Goal: Check status: Check status

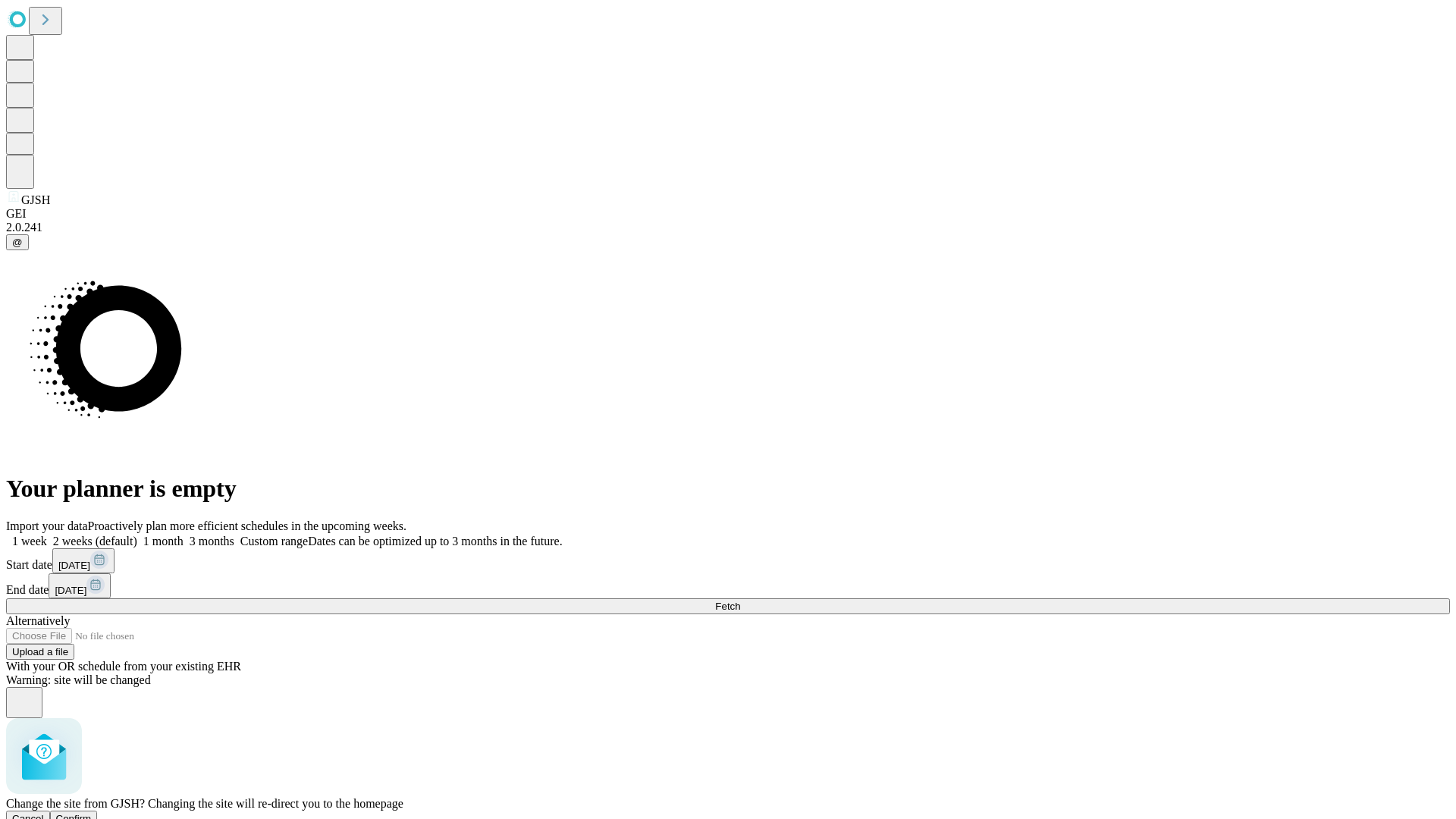
click at [92, 813] on span "Confirm" at bounding box center [74, 818] width 36 height 11
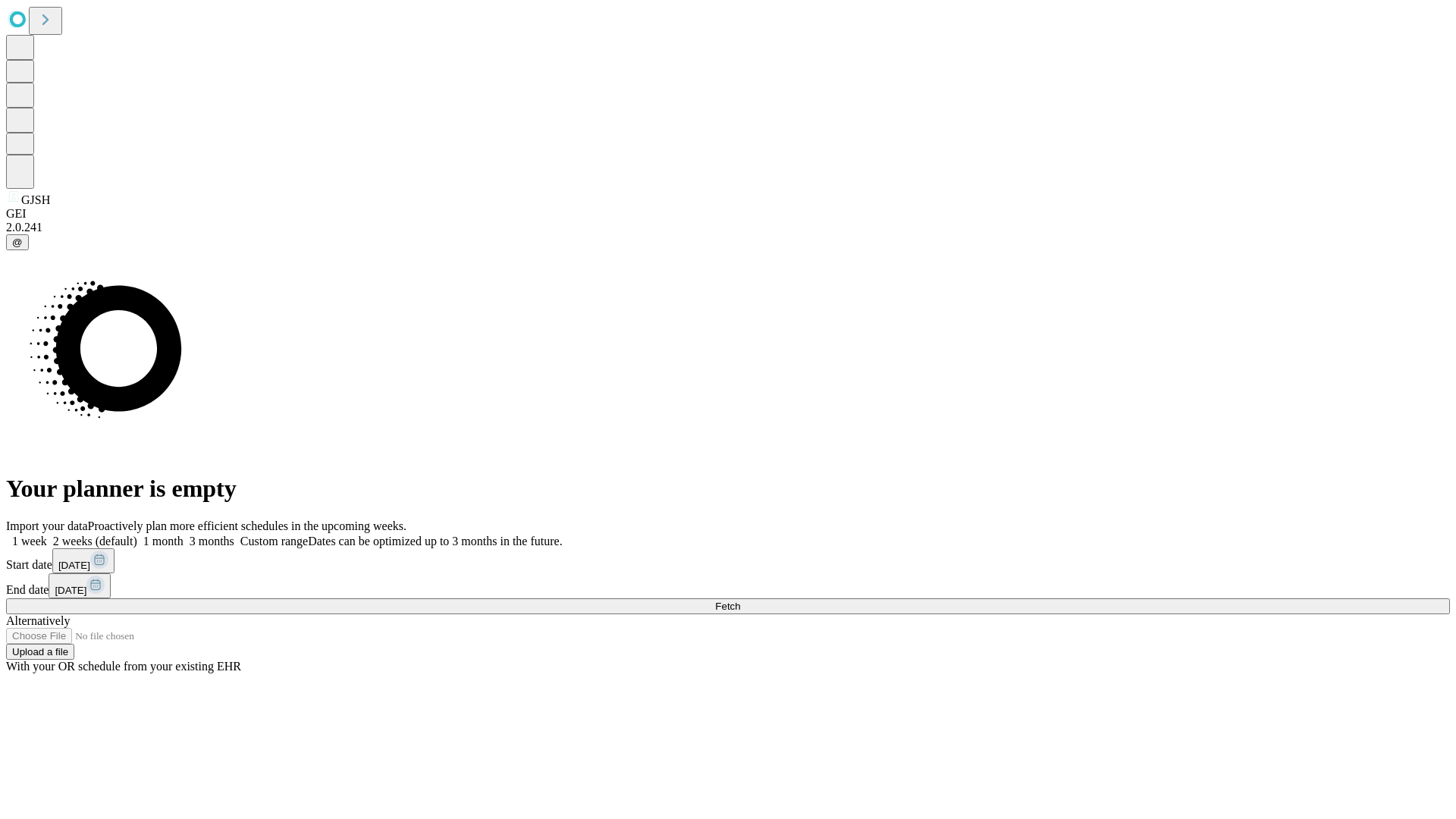
click at [47, 535] on label "1 week" at bounding box center [26, 541] width 41 height 13
click at [740, 600] on span "Fetch" at bounding box center [727, 605] width 25 height 11
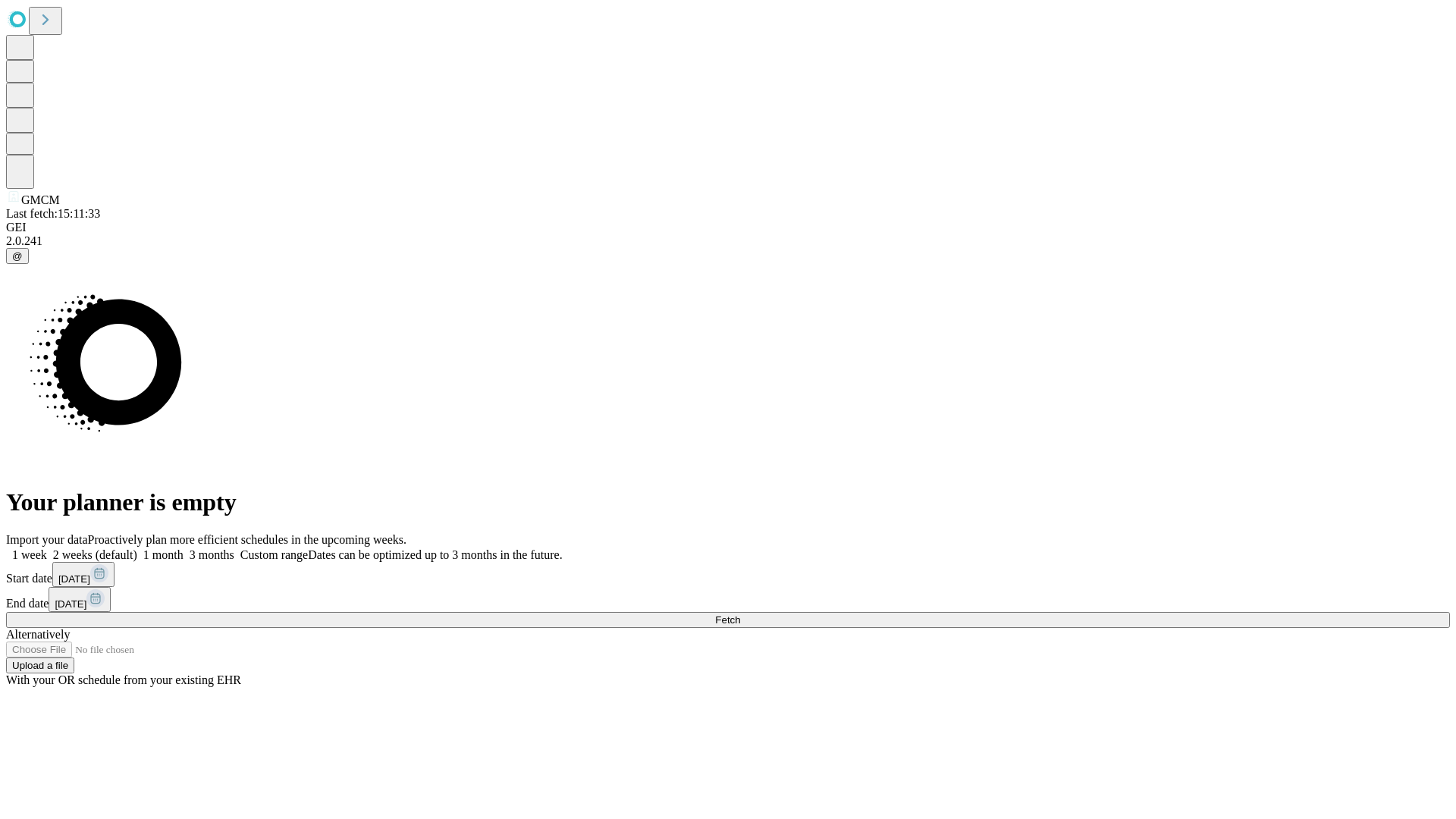
click at [47, 548] on label "1 week" at bounding box center [26, 554] width 41 height 13
click at [740, 615] on span "Fetch" at bounding box center [727, 620] width 25 height 11
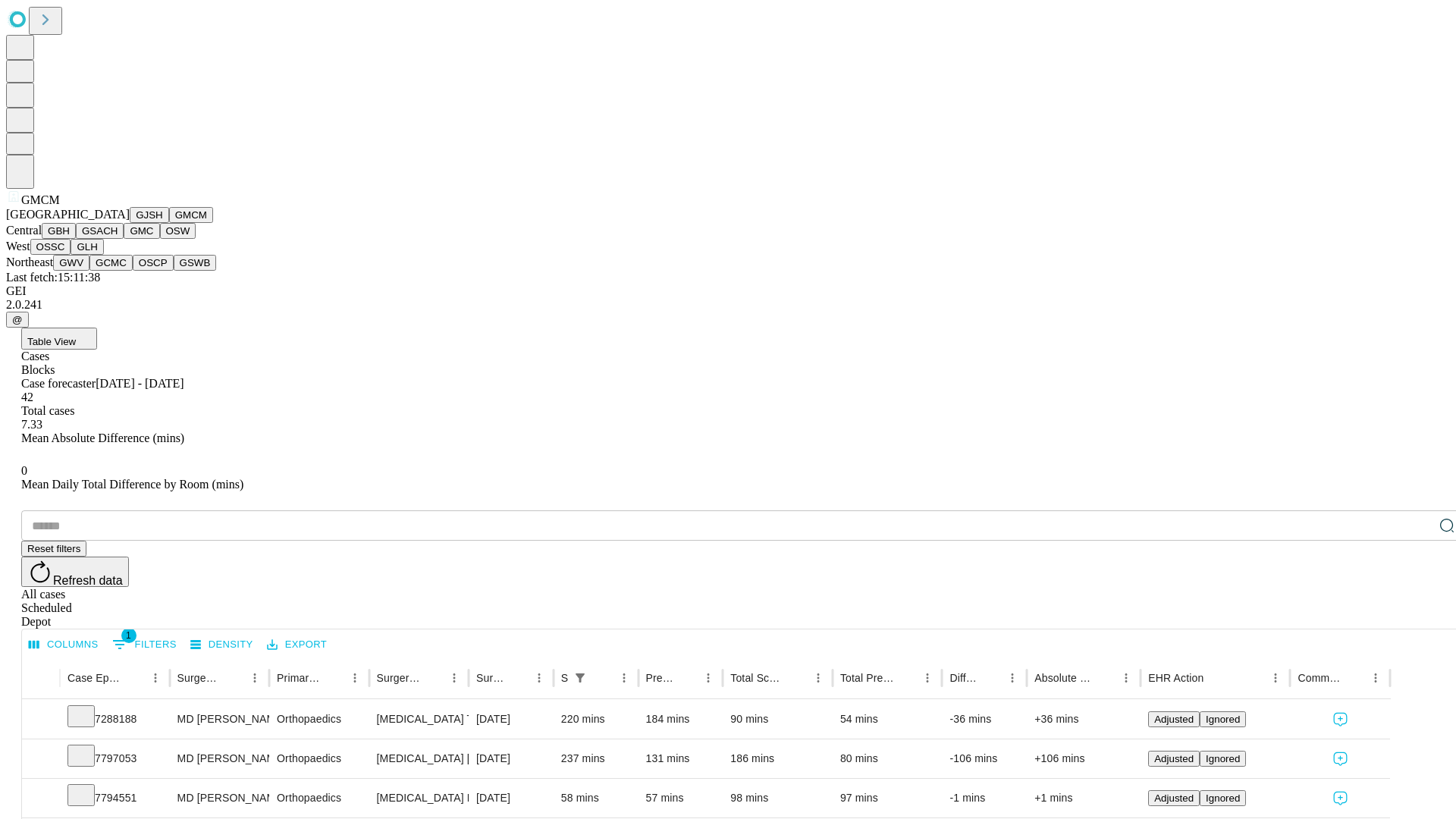
click at [76, 239] on button "GBH" at bounding box center [59, 231] width 34 height 16
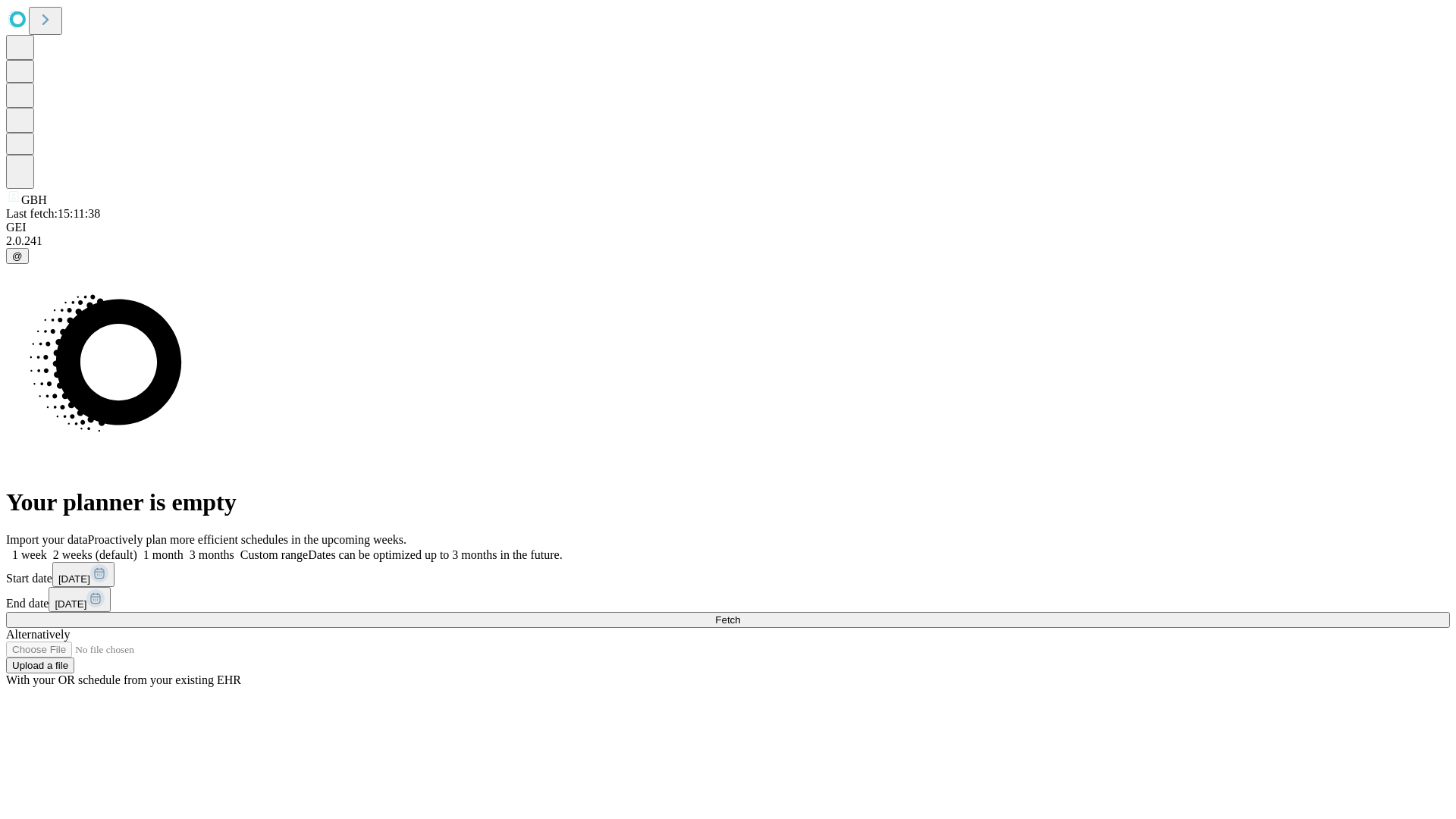
click at [740, 615] on span "Fetch" at bounding box center [727, 620] width 25 height 11
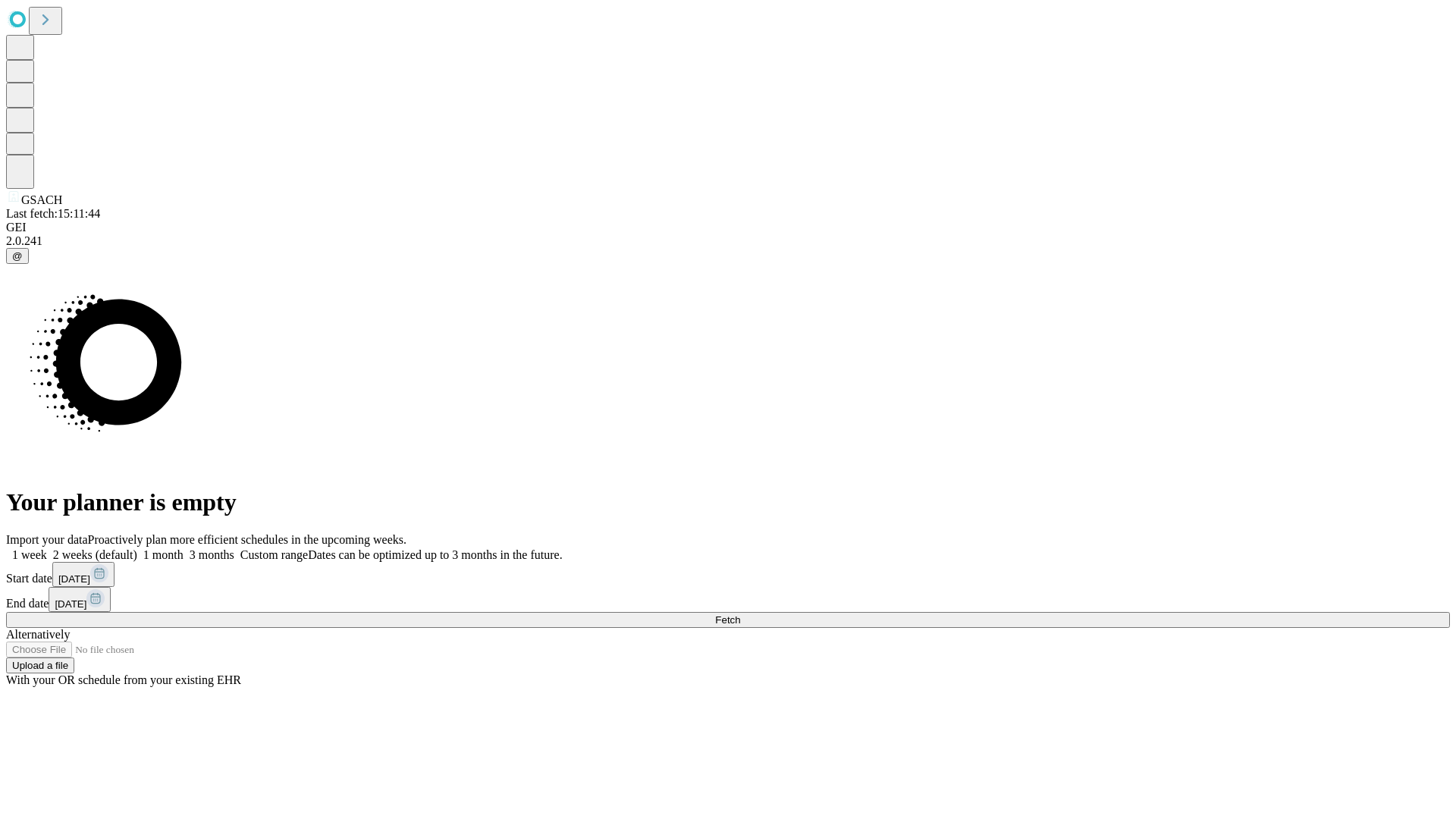
click at [47, 548] on label "1 week" at bounding box center [26, 554] width 41 height 13
click at [740, 615] on span "Fetch" at bounding box center [727, 620] width 25 height 11
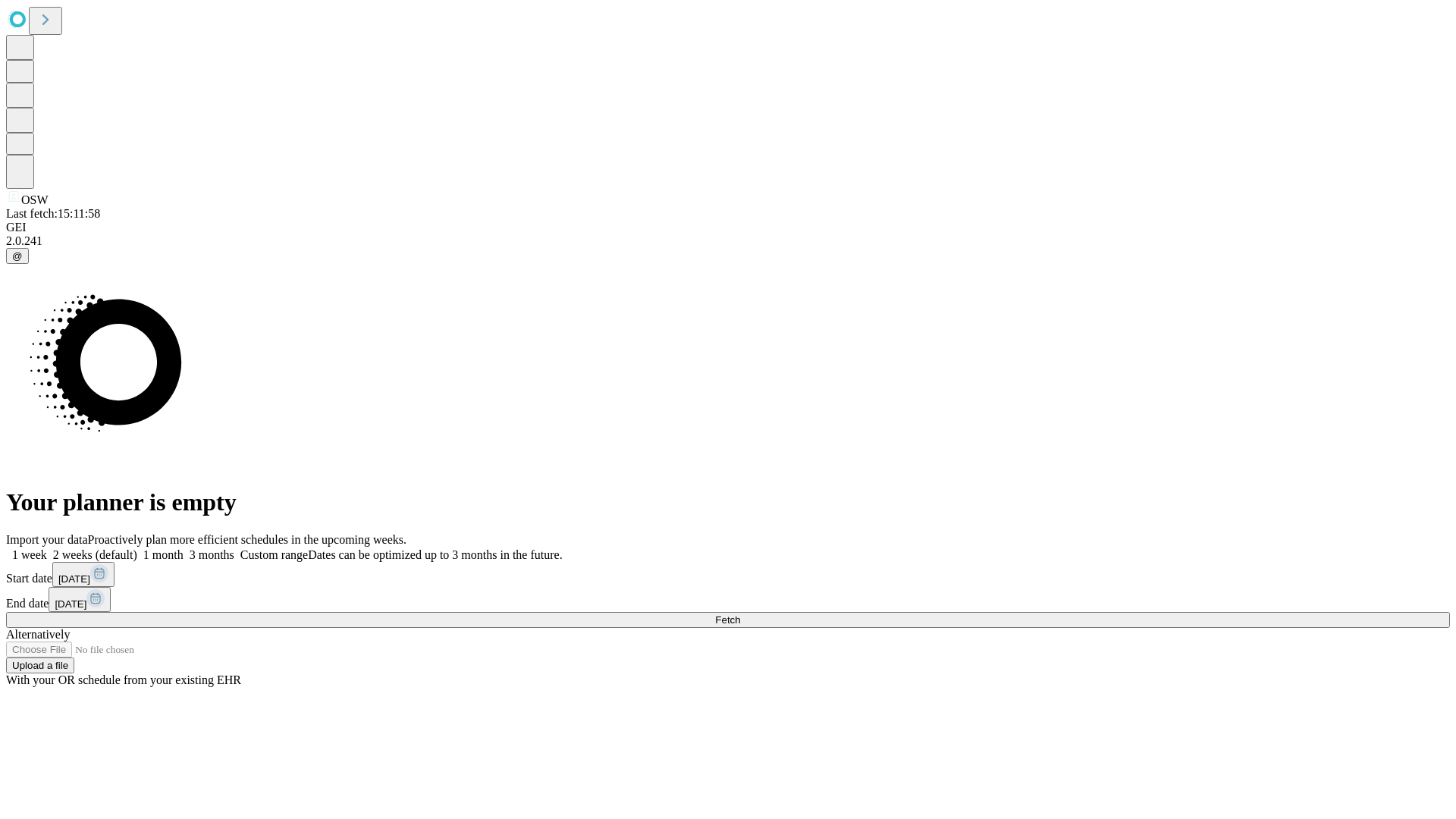
click at [740, 615] on span "Fetch" at bounding box center [727, 620] width 25 height 11
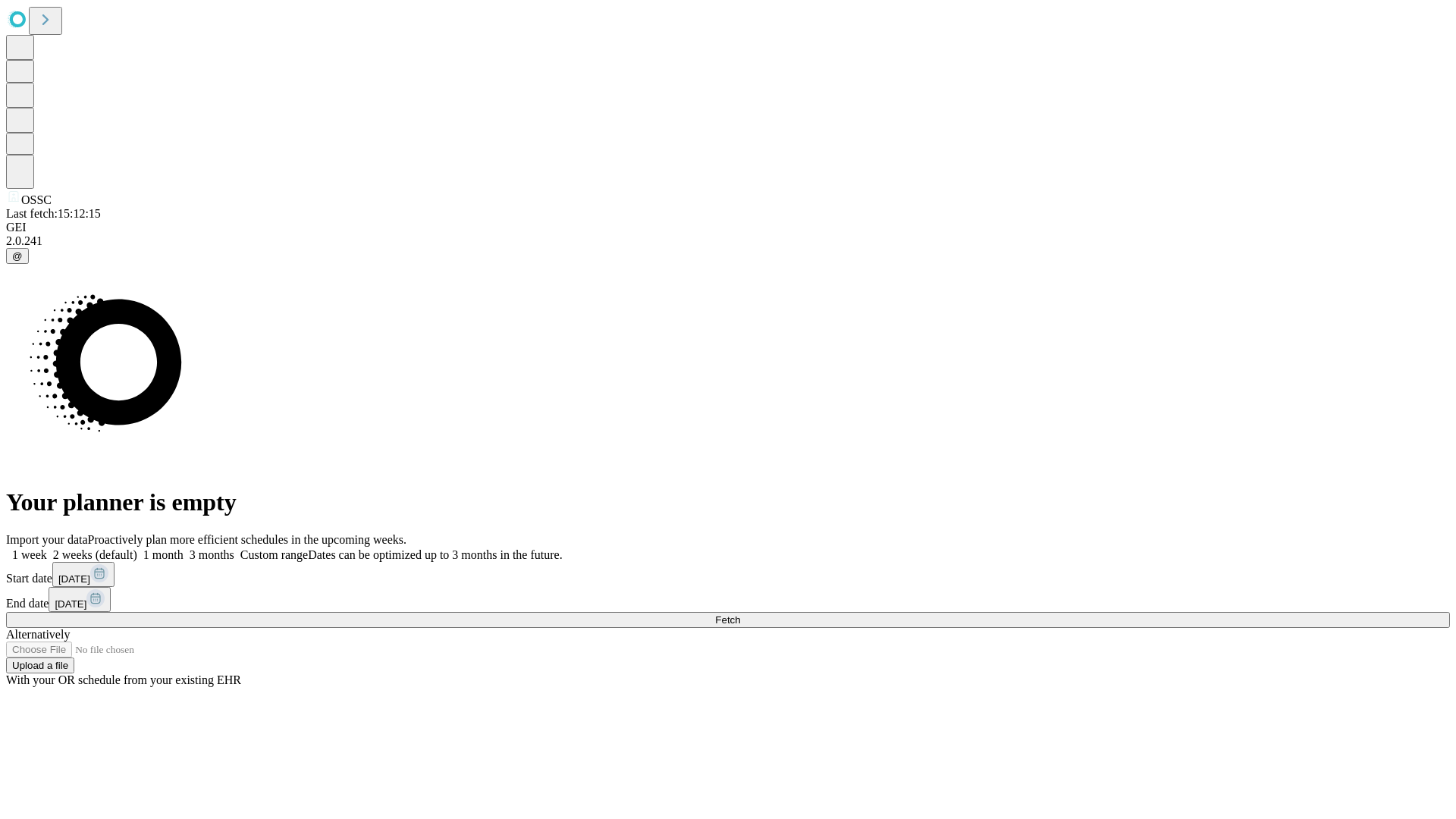
click at [47, 548] on label "1 week" at bounding box center [26, 554] width 41 height 13
click at [740, 615] on span "Fetch" at bounding box center [727, 620] width 25 height 11
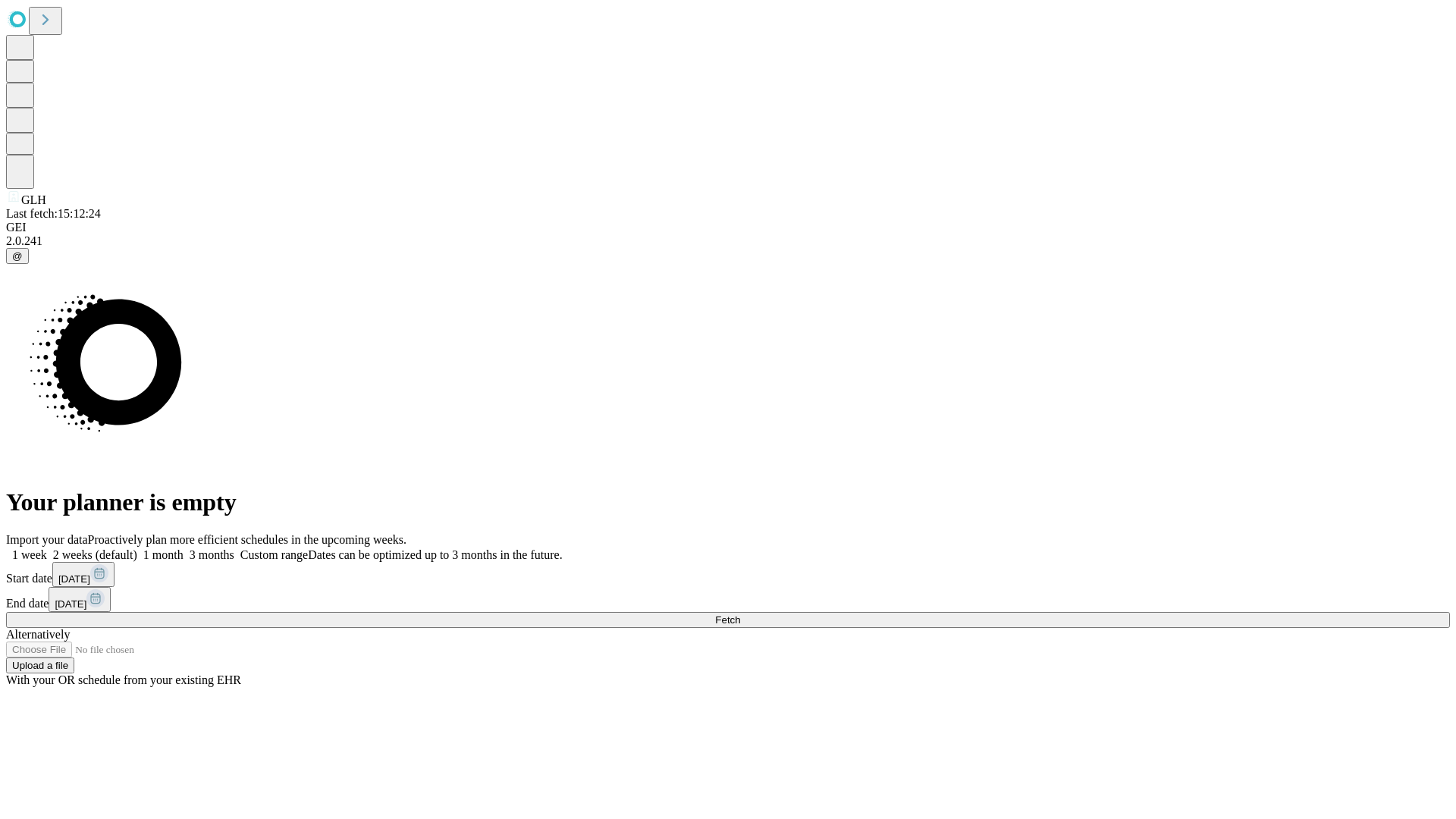
click at [47, 548] on label "1 week" at bounding box center [26, 554] width 41 height 13
click at [740, 615] on span "Fetch" at bounding box center [727, 620] width 25 height 11
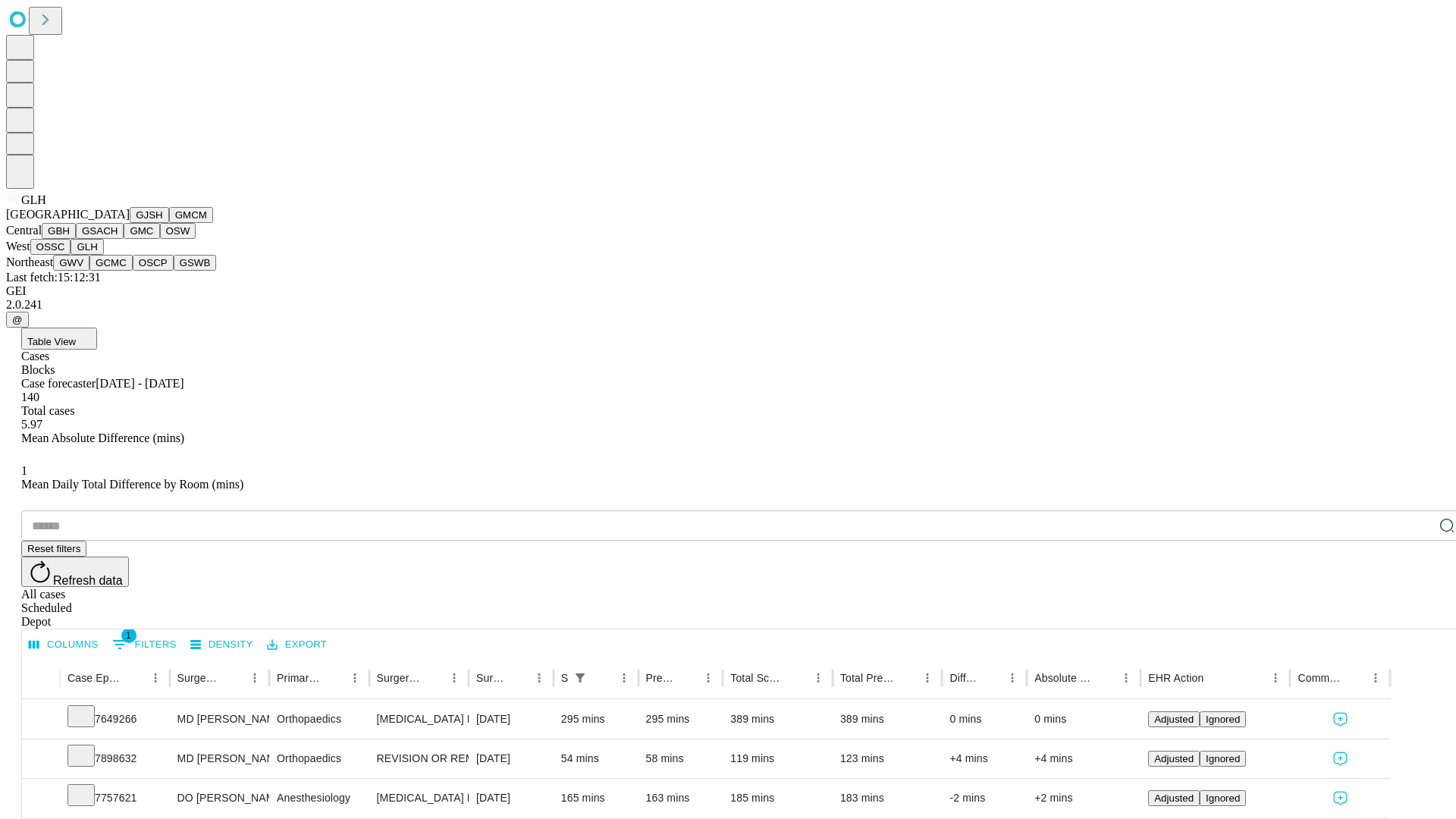
click at [89, 271] on button "GWV" at bounding box center [71, 262] width 37 height 16
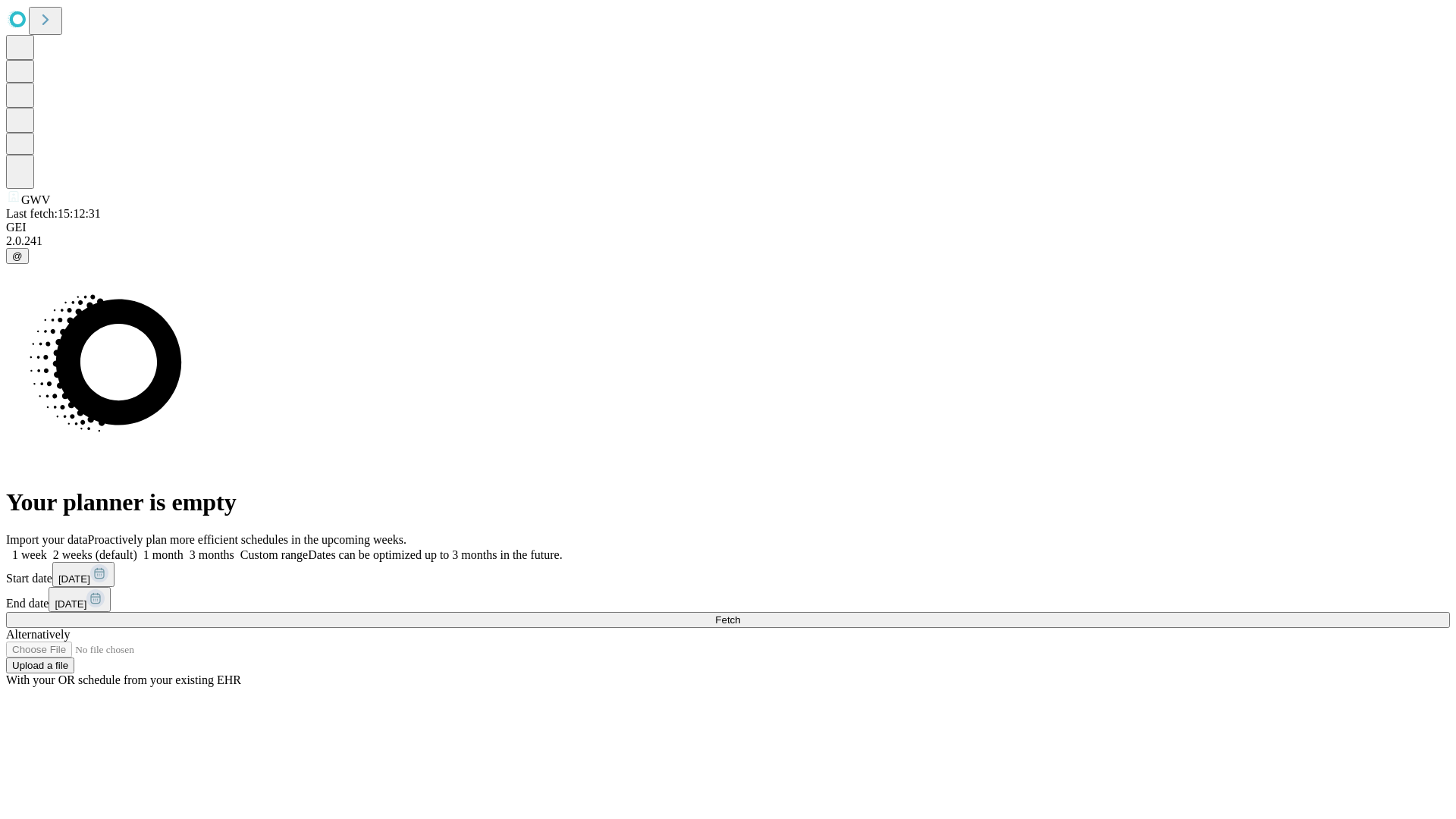
click at [740, 615] on span "Fetch" at bounding box center [727, 620] width 25 height 11
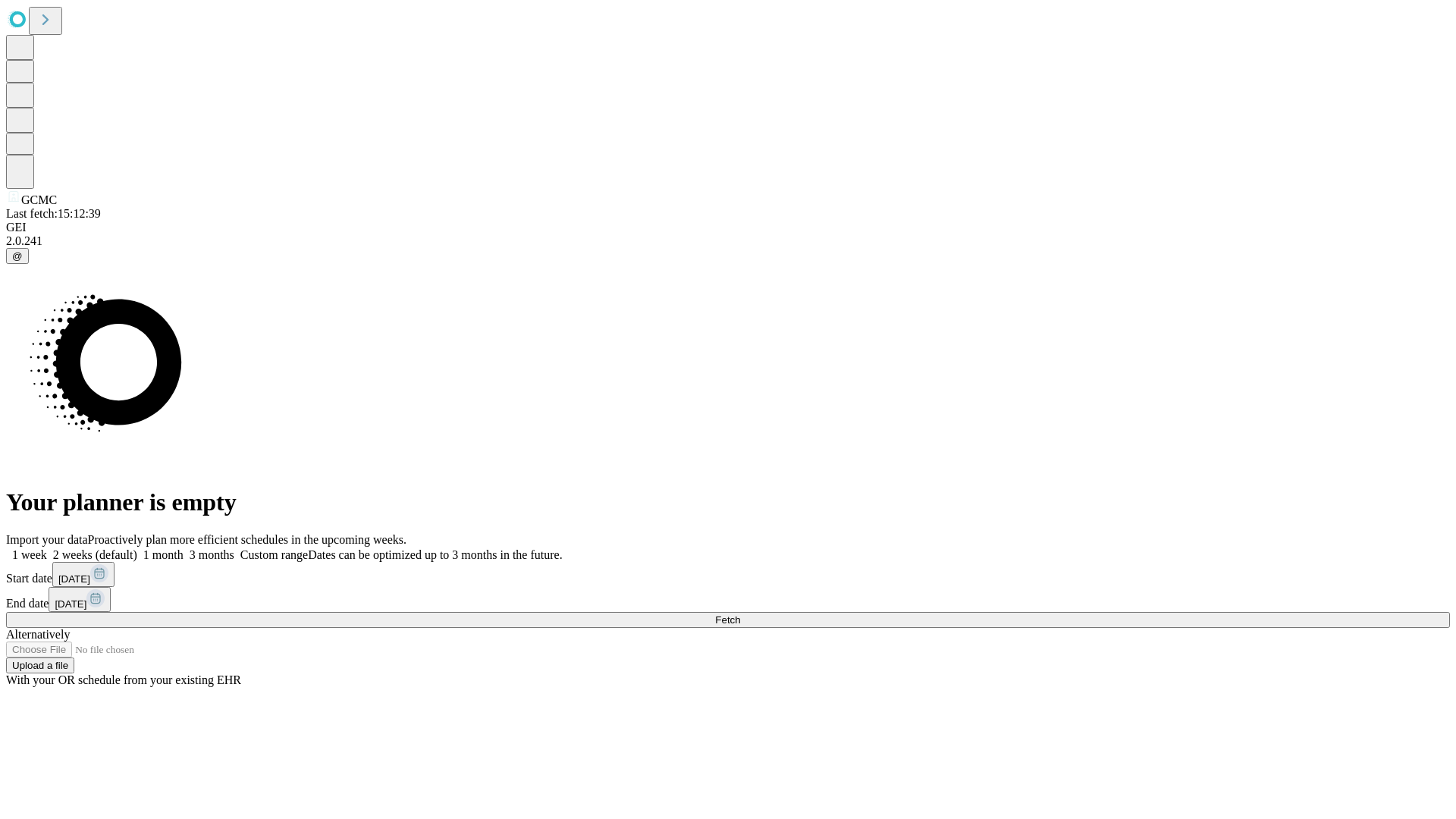
click at [47, 548] on label "1 week" at bounding box center [26, 554] width 41 height 13
click at [740, 615] on span "Fetch" at bounding box center [727, 620] width 25 height 11
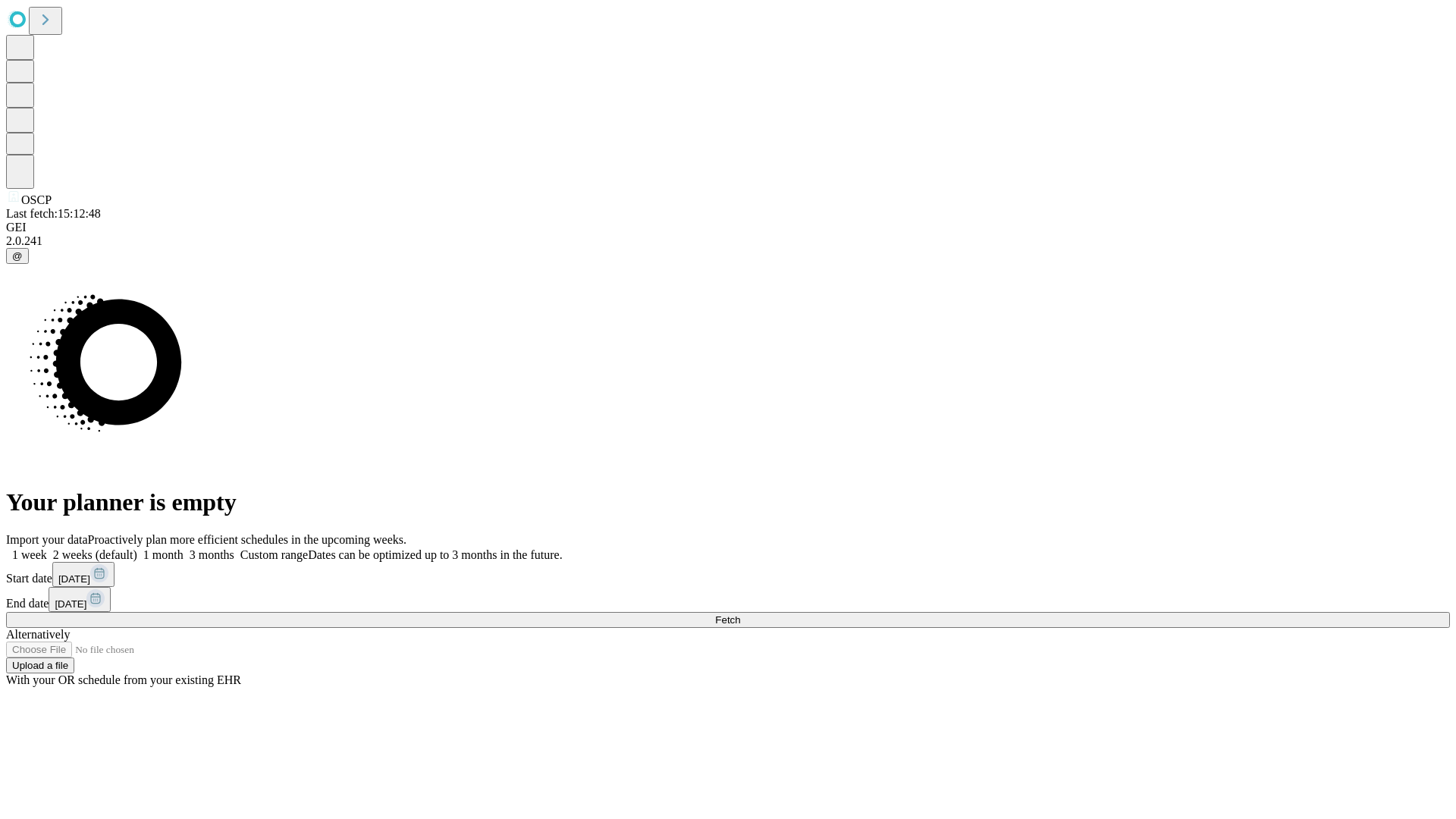
click at [47, 548] on label "1 week" at bounding box center [26, 554] width 41 height 13
click at [740, 615] on span "Fetch" at bounding box center [727, 620] width 25 height 11
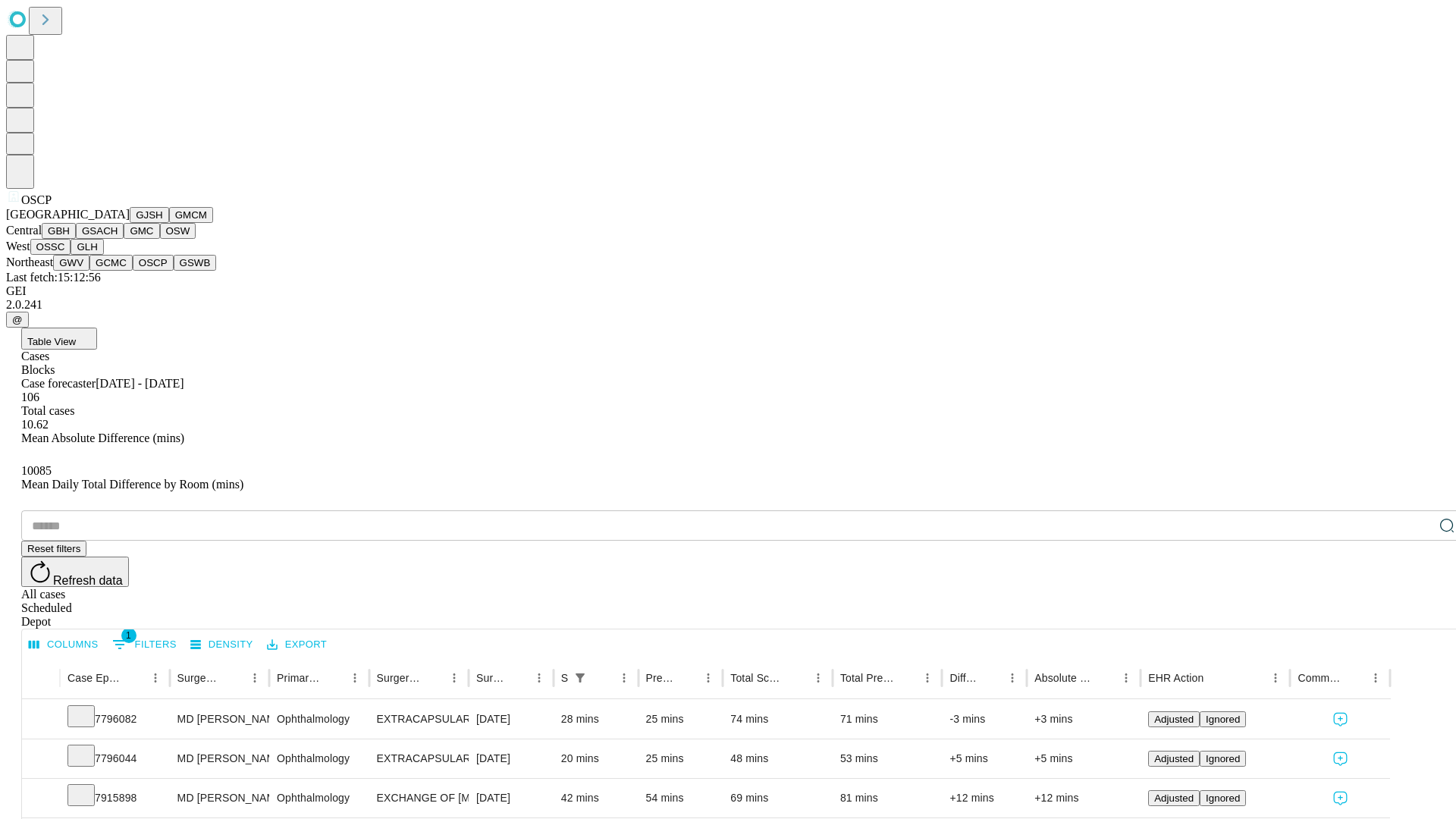
click at [174, 271] on button "GSWB" at bounding box center [195, 262] width 43 height 16
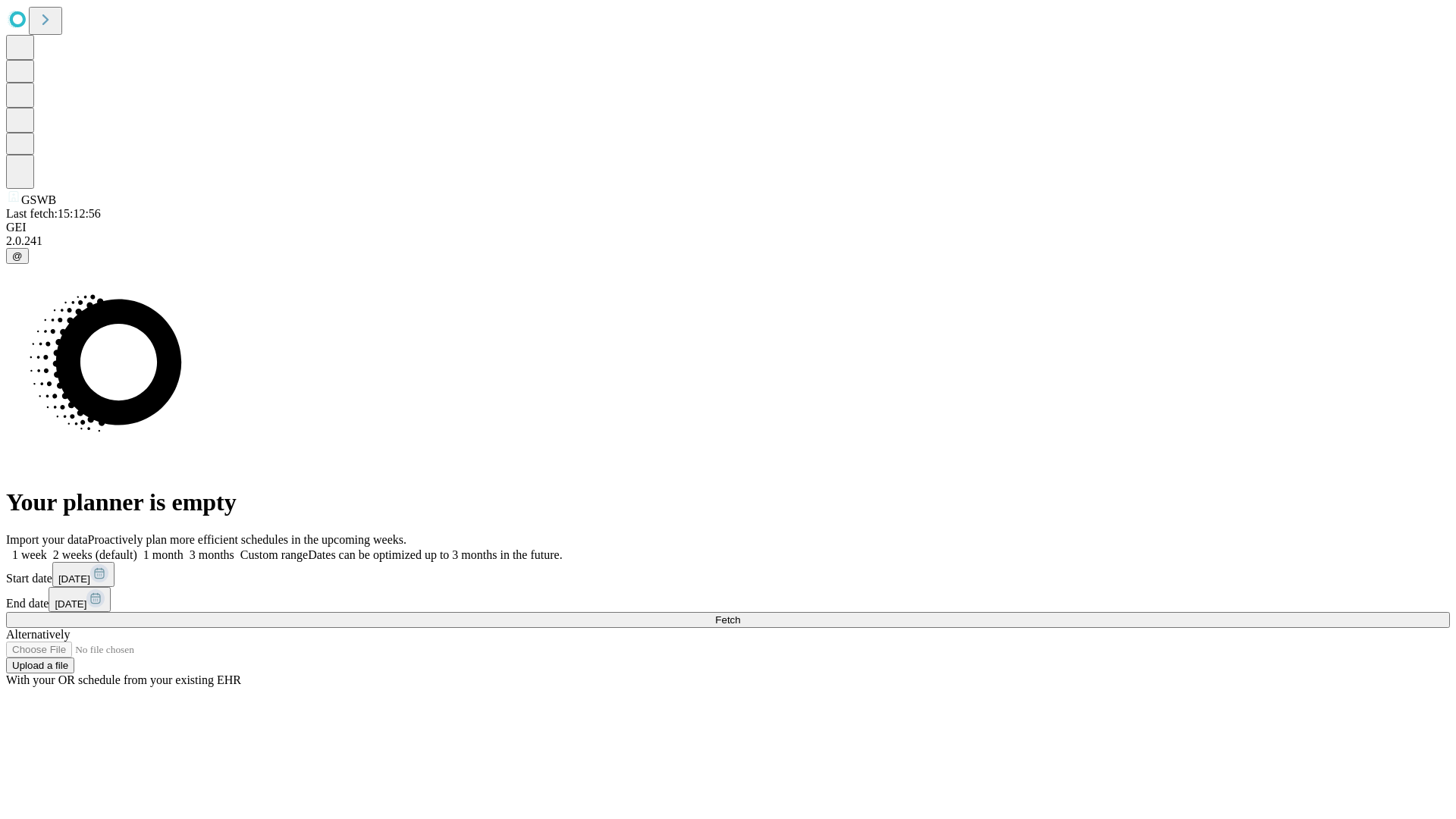
click at [740, 615] on span "Fetch" at bounding box center [727, 620] width 25 height 11
